Goal: Task Accomplishment & Management: Use online tool/utility

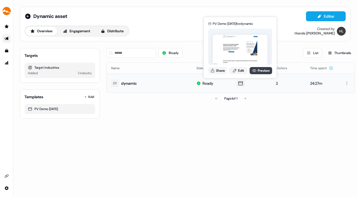
click at [262, 69] on link "Preview" at bounding box center [260, 70] width 23 height 7
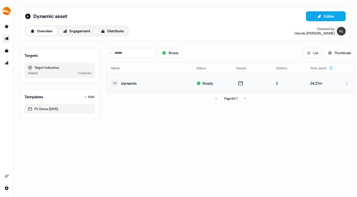
click at [41, 29] on button "Overview" at bounding box center [41, 31] width 31 height 9
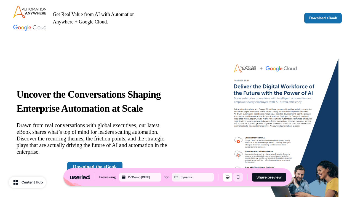
click at [238, 176] on icon "Mobile mode" at bounding box center [237, 177] width 2 height 4
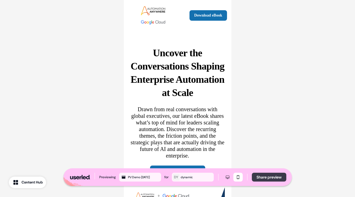
click at [261, 177] on button "Share preview" at bounding box center [269, 177] width 34 height 9
click at [226, 176] on icon "Desktop mode" at bounding box center [227, 177] width 7 height 4
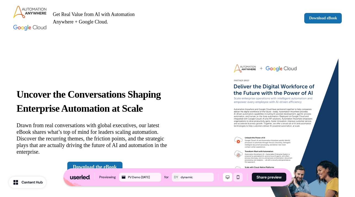
click at [238, 176] on icon "Mobile mode" at bounding box center [237, 177] width 2 height 4
click at [237, 176] on icon "Mobile mode" at bounding box center [237, 177] width 2 height 4
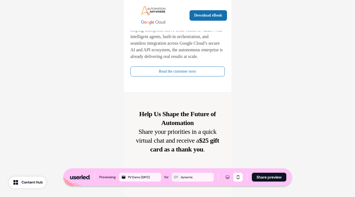
scroll to position [821, 0]
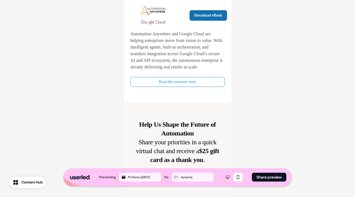
click at [194, 87] on link "Read the customer story" at bounding box center [177, 82] width 94 height 10
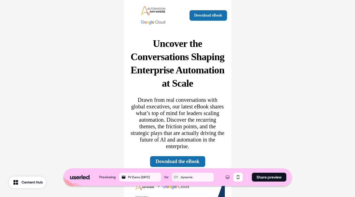
scroll to position [0, 0]
